Goal: Information Seeking & Learning: Learn about a topic

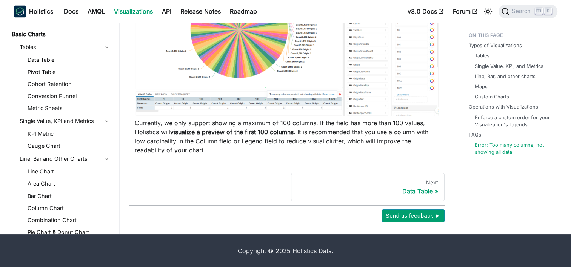
click at [130, 9] on link "Visualizations" at bounding box center [133, 11] width 48 height 12
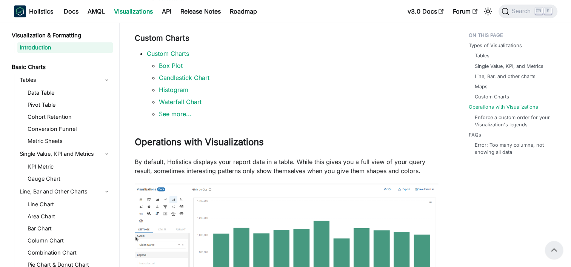
scroll to position [453, 0]
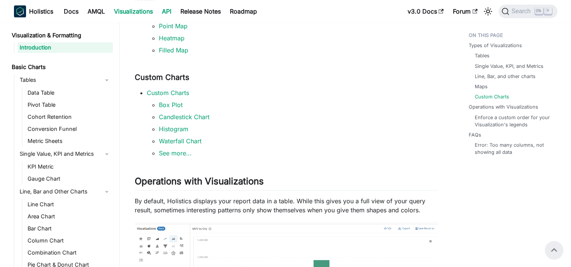
click at [168, 10] on link "API" at bounding box center [166, 11] width 18 height 12
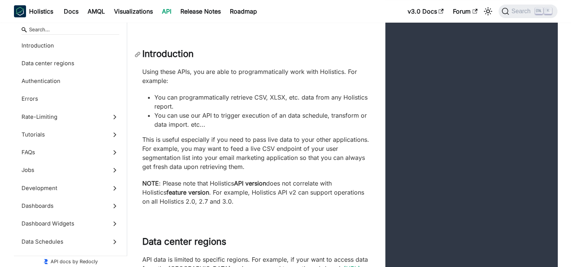
scroll to position [75, 0]
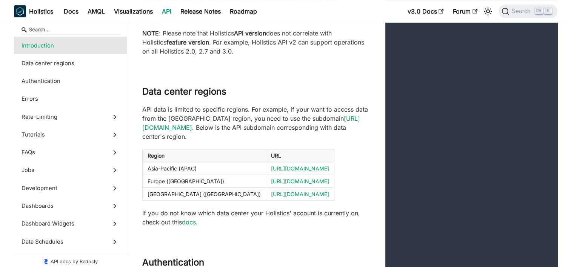
scroll to position [226, 0]
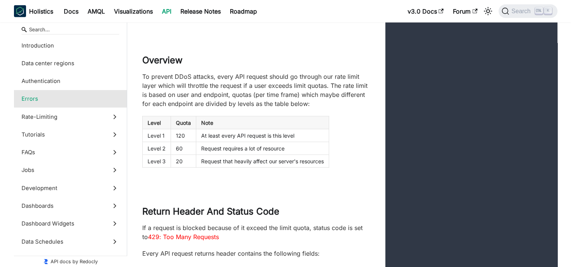
scroll to position [1622, 0]
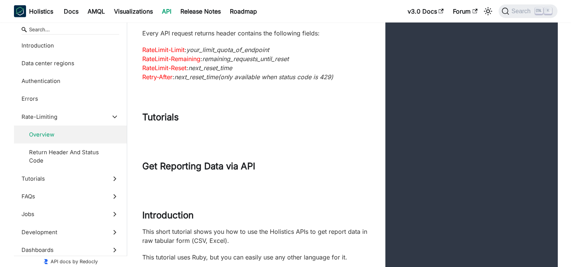
scroll to position [1849, 0]
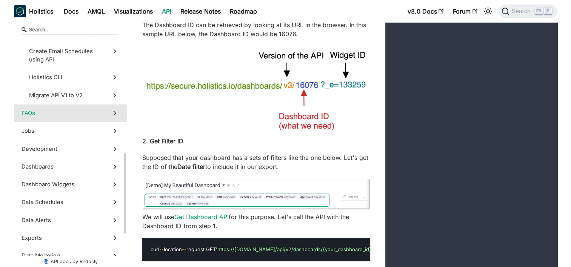
scroll to position [226, 0]
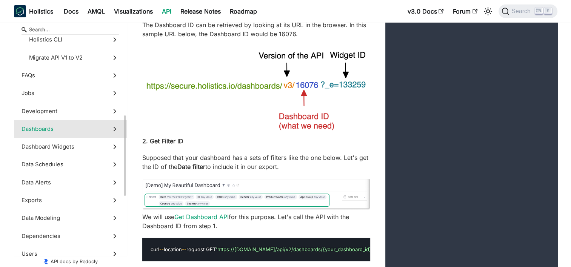
click at [56, 130] on span "Dashboards" at bounding box center [63, 129] width 83 height 8
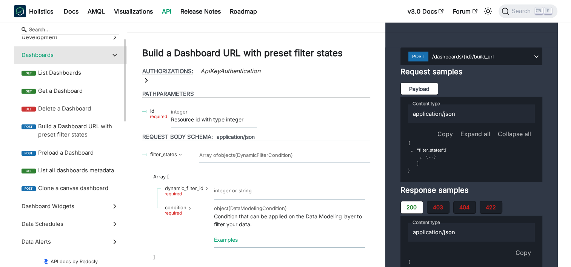
scroll to position [113, 0]
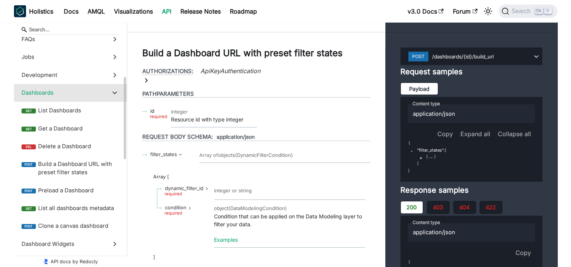
click at [56, 130] on span "Get a Dashboard" at bounding box center [78, 128] width 81 height 8
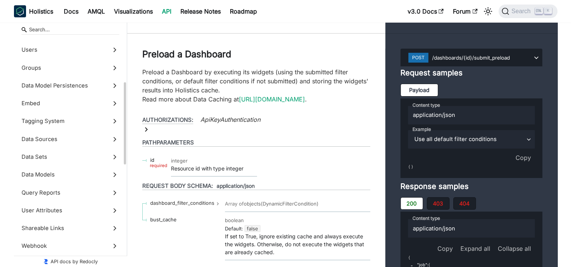
scroll to position [263, 0]
